Goal: Find contact information: Find contact information

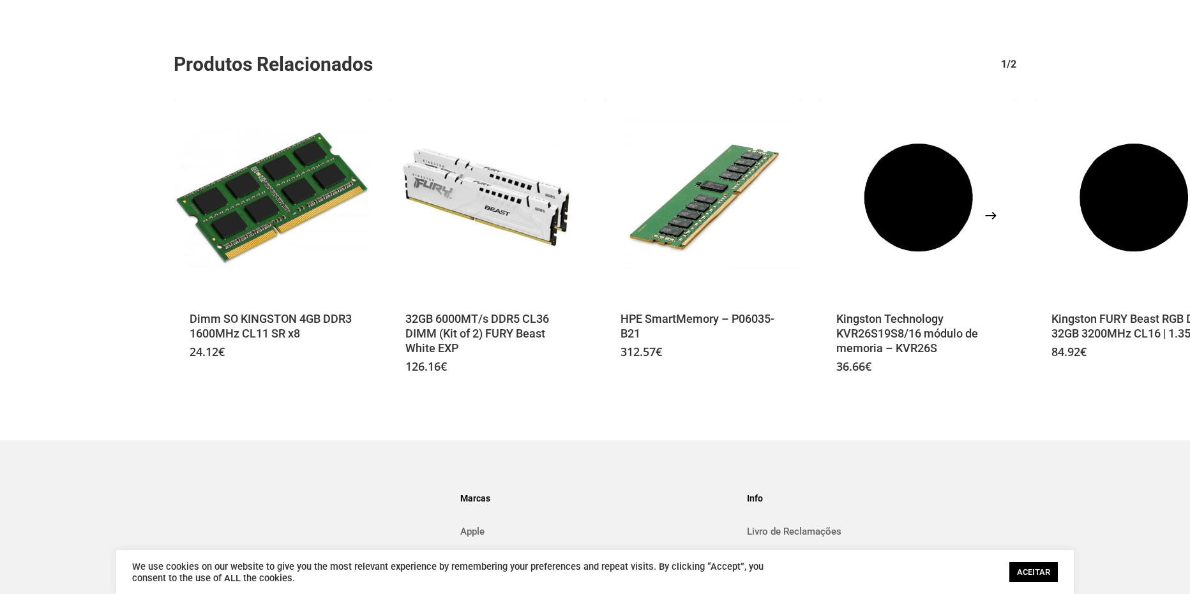
scroll to position [616, 0]
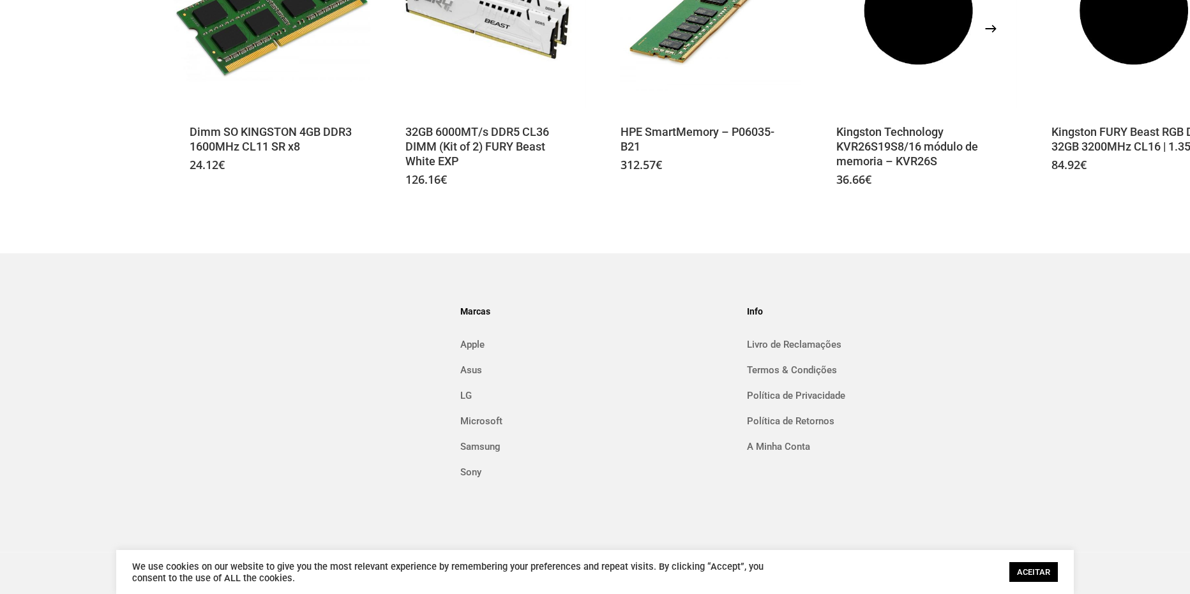
click at [758, 313] on h4 "Info" at bounding box center [881, 311] width 269 height 20
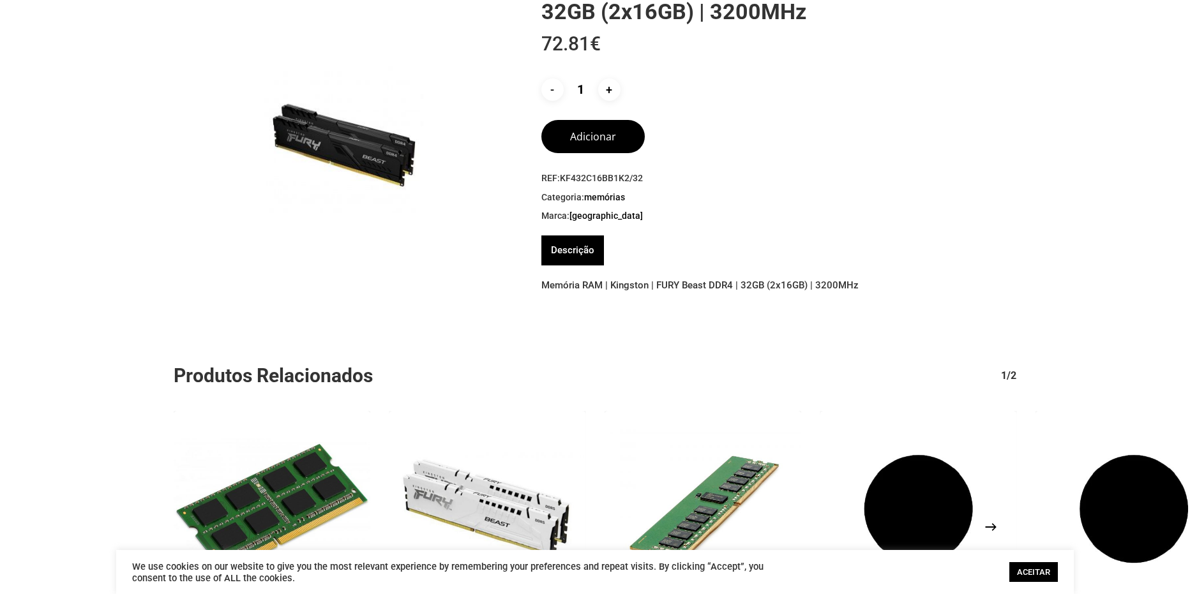
scroll to position [0, 0]
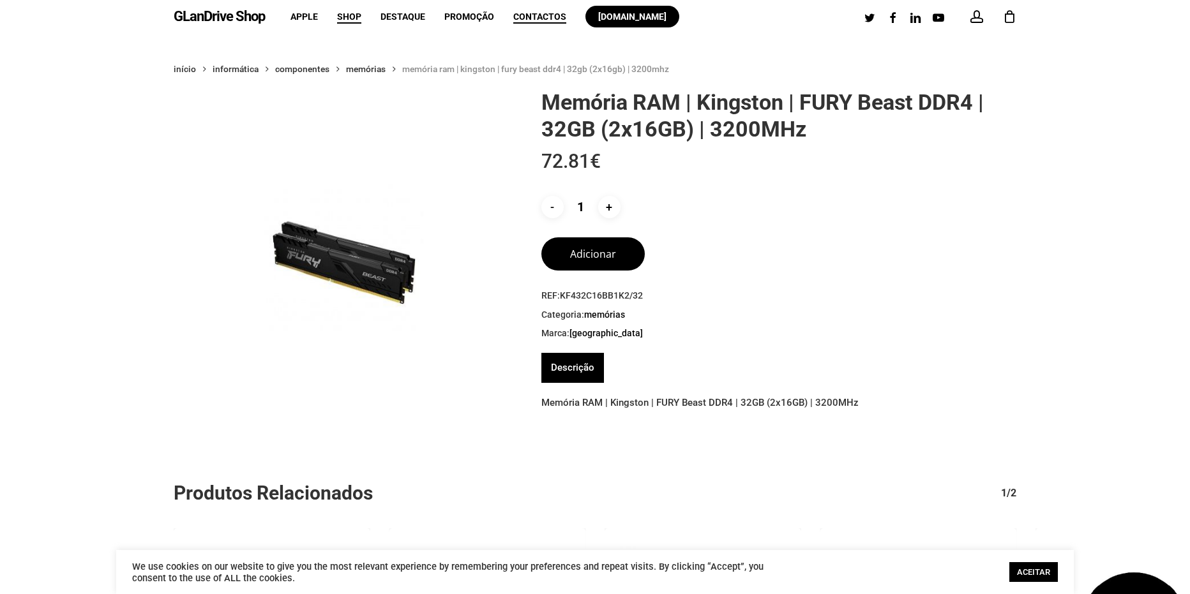
click at [546, 18] on span "Contactos" at bounding box center [539, 16] width 53 height 10
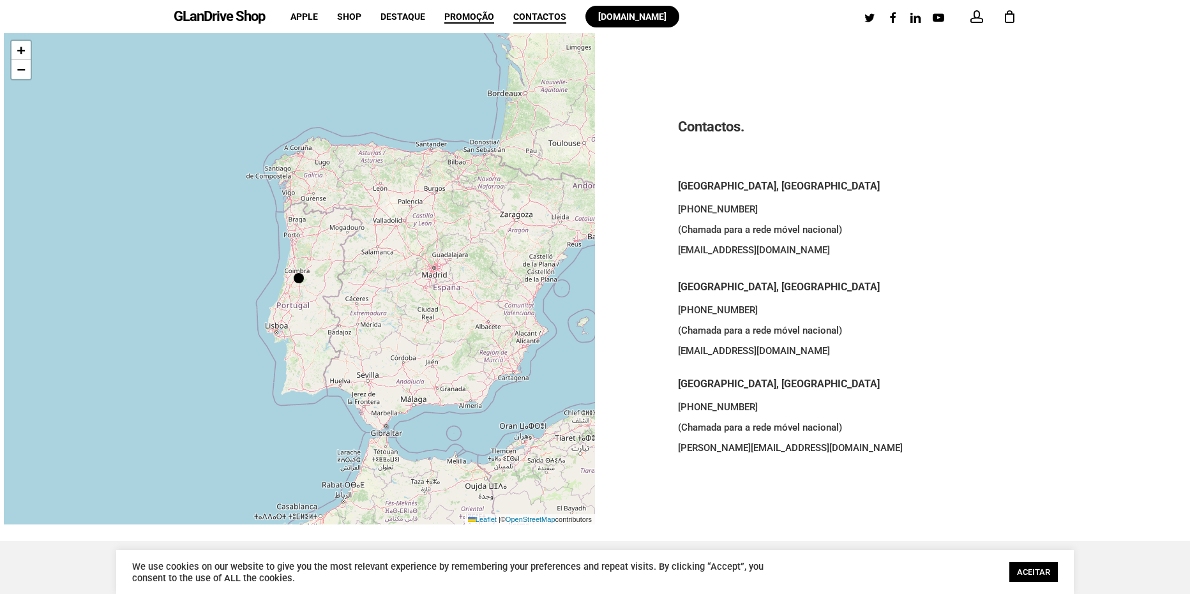
click at [465, 20] on span "Promoção" at bounding box center [469, 16] width 50 height 10
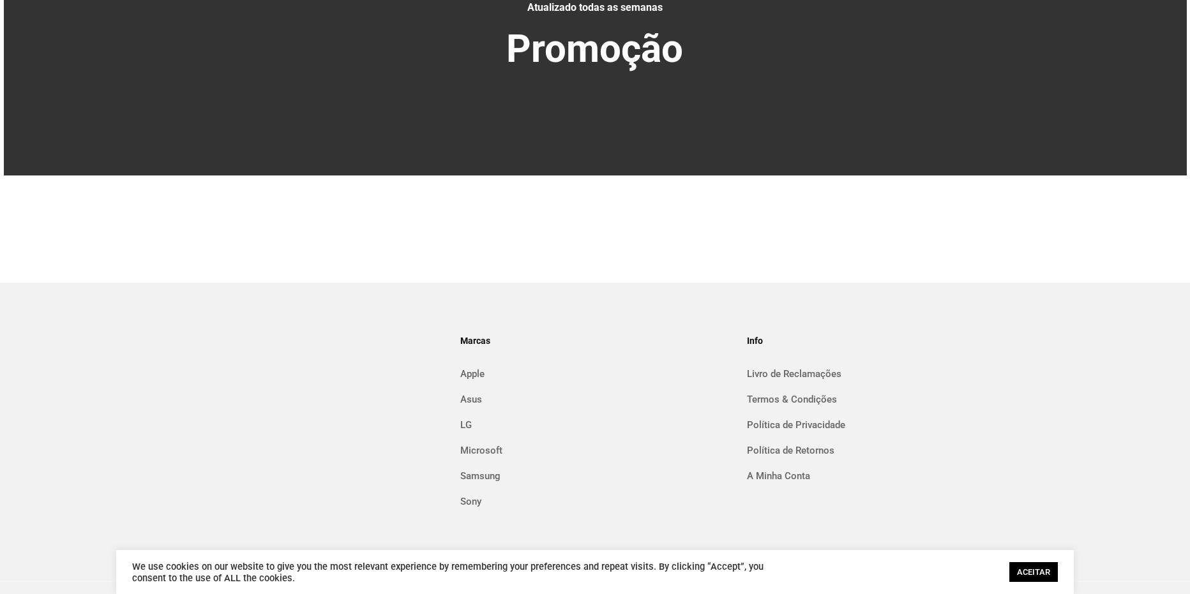
scroll to position [169, 0]
